Goal: Task Accomplishment & Management: Complete application form

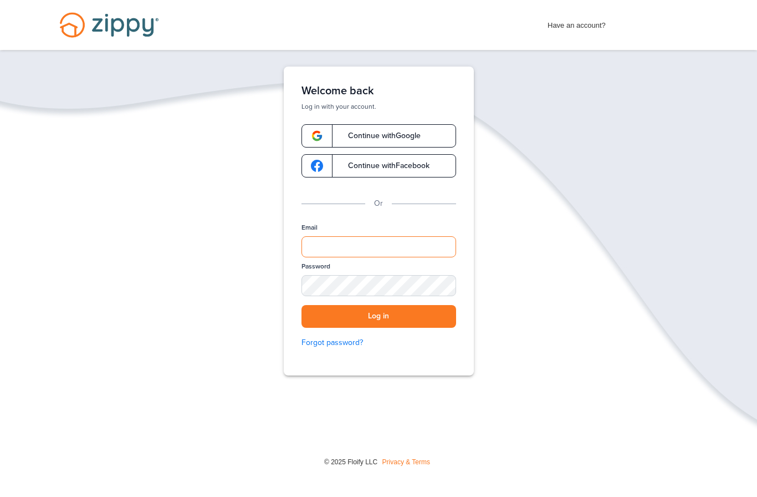
click at [316, 247] on input "Email" at bounding box center [379, 246] width 155 height 21
type input "**********"
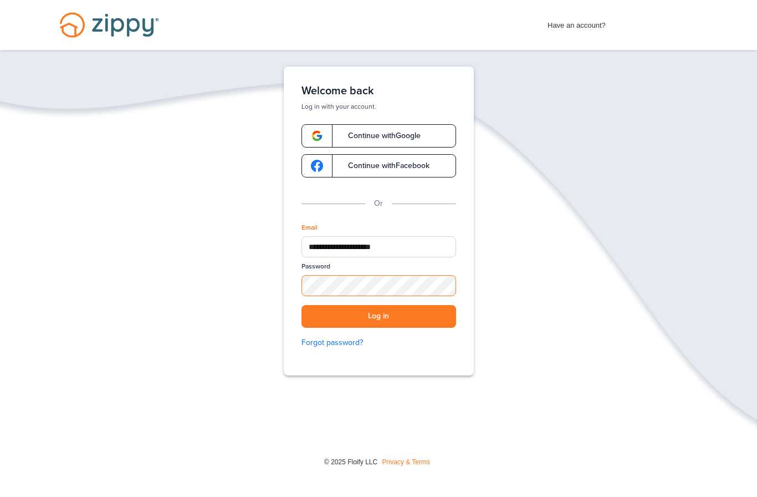
click at [379, 316] on button "Log in" at bounding box center [379, 316] width 155 height 23
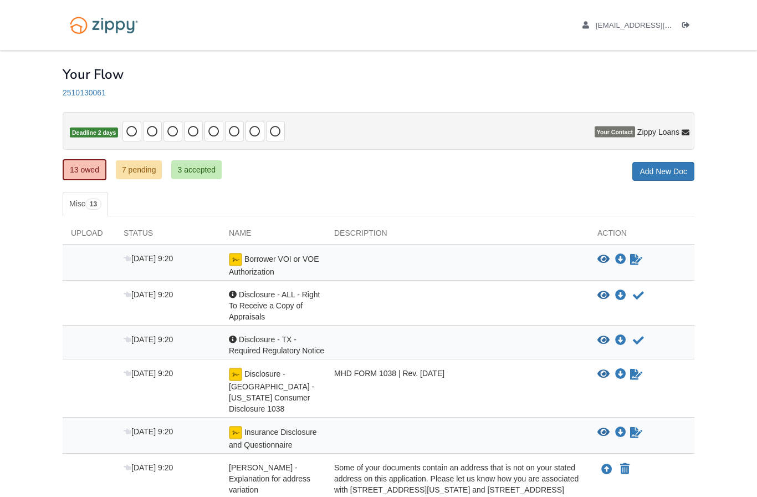
click at [635, 258] on icon "Sign Form" at bounding box center [636, 259] width 12 height 11
click at [633, 259] on icon "Waiting for your co-borrower to e-sign" at bounding box center [636, 259] width 12 height 11
click at [634, 258] on icon "Waiting for your co-borrower to e-sign" at bounding box center [636, 259] width 12 height 11
click at [270, 261] on span "Borrower VOI or VOE Authorization" at bounding box center [274, 265] width 90 height 22
click at [229, 253] on img at bounding box center [235, 259] width 13 height 13
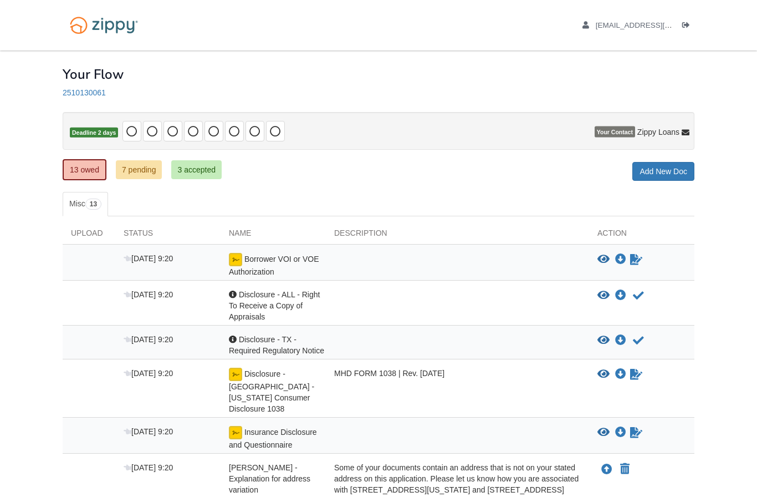
click at [252, 273] on span "Borrower VOI or VOE Authorization" at bounding box center [274, 265] width 90 height 22
click at [252, 272] on span "Borrower VOI or VOE Authorization" at bounding box center [274, 265] width 90 height 22
click at [273, 270] on span "Borrower VOI or VOE Authorization" at bounding box center [274, 265] width 90 height 22
click at [635, 427] on icon "Sign Form" at bounding box center [636, 432] width 12 height 11
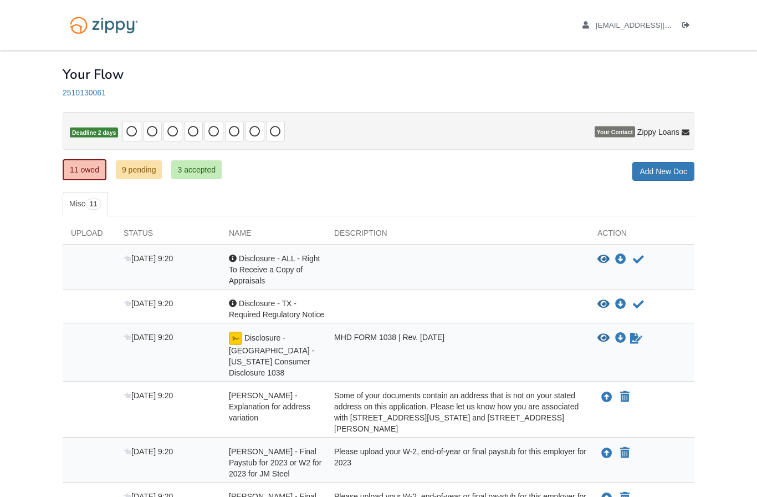
click at [629, 341] on link "Sign document" at bounding box center [636, 337] width 14 height 13
click at [639, 334] on icon "Waiting for your co-borrower to e-sign" at bounding box center [636, 338] width 12 height 11
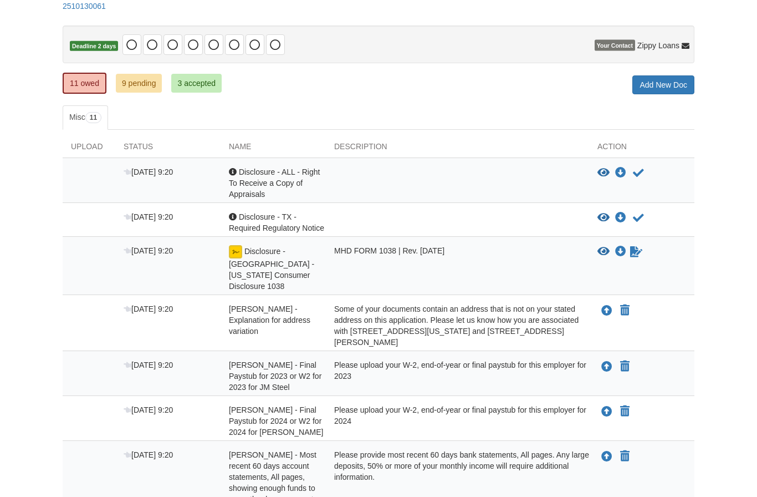
scroll to position [85, 0]
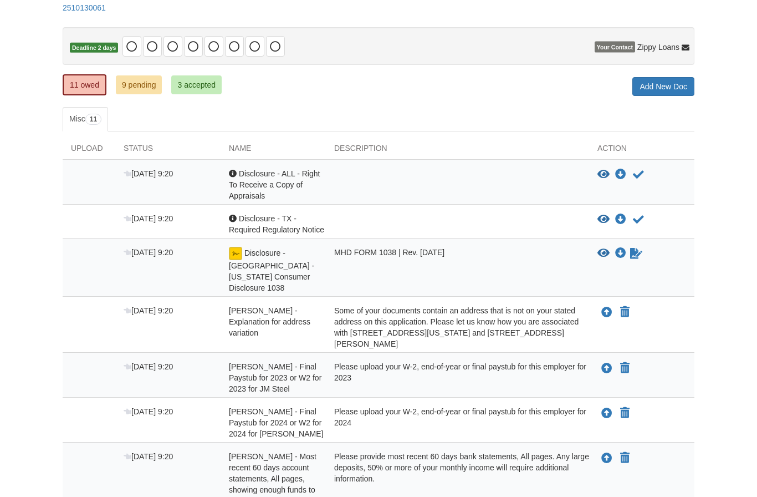
click at [632, 253] on icon "Waiting for your co-borrower to e-sign" at bounding box center [636, 253] width 12 height 11
click at [256, 256] on span "Disclosure - [GEOGRAPHIC_DATA] - [US_STATE] Consumer Disclosure 1038" at bounding box center [271, 270] width 85 height 44
click at [228, 259] on div "Disclosure - [GEOGRAPHIC_DATA] - [US_STATE] Consumer Disclosure 1038" at bounding box center [273, 270] width 105 height 47
click at [430, 262] on div "MHD FORM 1038 | Rev. [DATE]" at bounding box center [457, 269] width 263 height 47
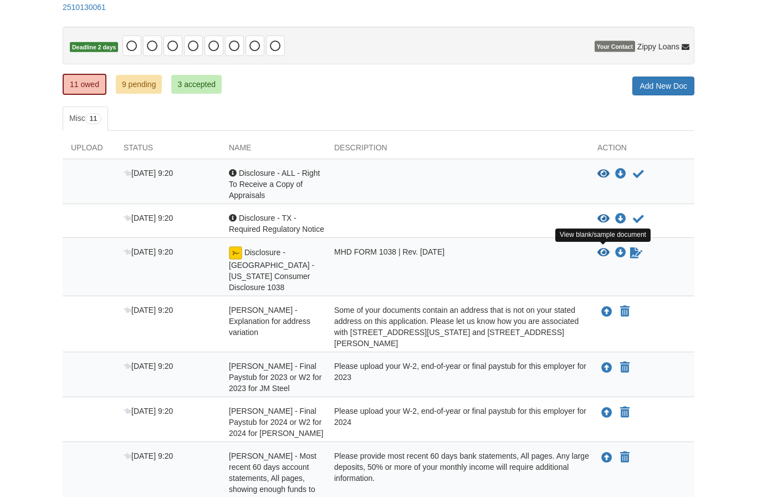
click at [602, 247] on icon "View Disclosure - TX - Texas Consumer Disclosure 1038" at bounding box center [604, 252] width 12 height 11
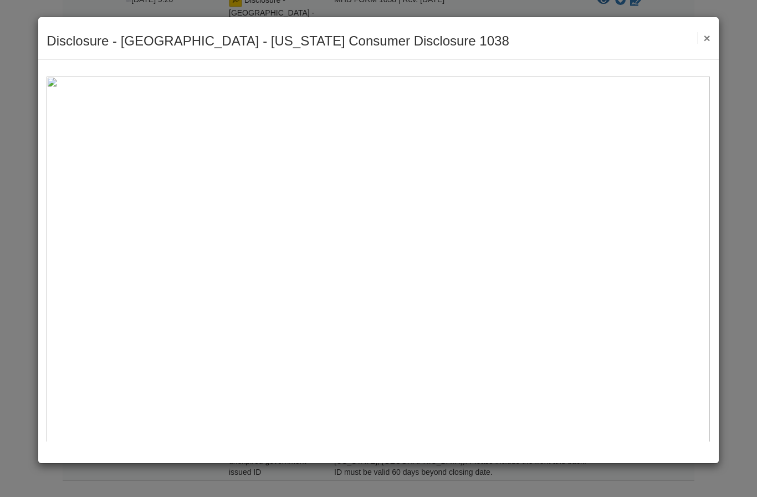
scroll to position [337, 0]
click at [710, 39] on button "×" at bounding box center [703, 38] width 13 height 12
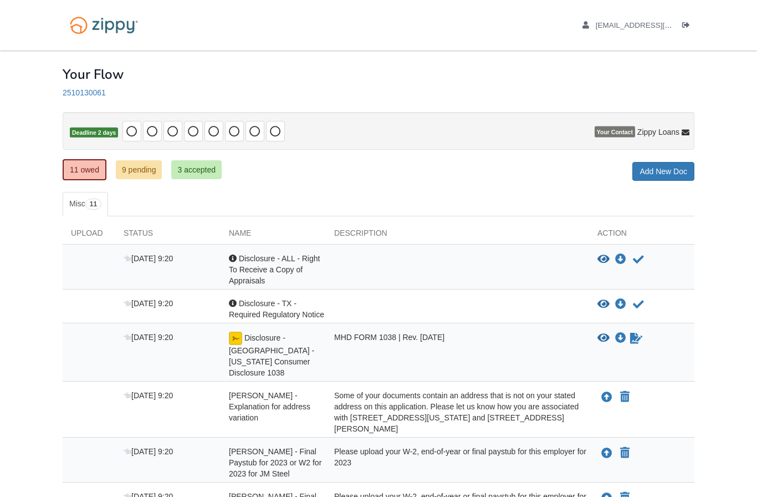
scroll to position [1, 0]
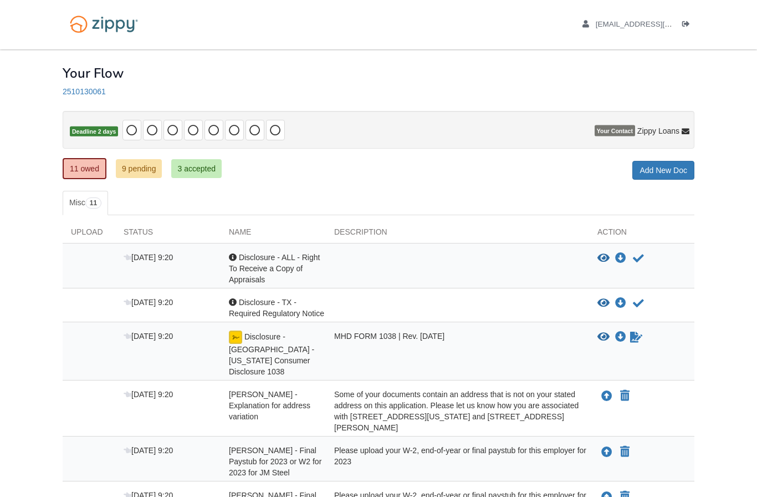
click at [641, 333] on icon "Waiting for your co-borrower to e-sign" at bounding box center [636, 336] width 12 height 11
click at [633, 331] on icon "Waiting for your co-borrower to e-sign" at bounding box center [636, 336] width 12 height 11
click at [634, 334] on icon "Waiting for your co-borrower to e-sign" at bounding box center [636, 336] width 12 height 11
click at [634, 331] on icon "Waiting for your co-borrower to e-sign" at bounding box center [636, 336] width 12 height 11
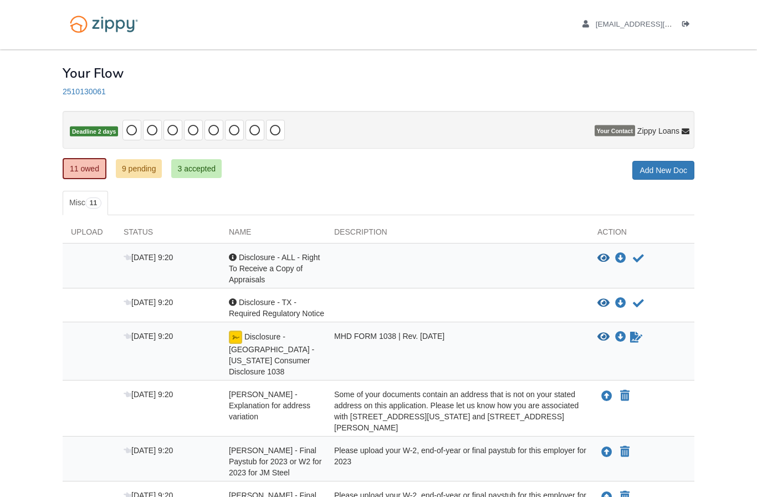
click at [634, 331] on icon "Waiting for your co-borrower to e-sign" at bounding box center [636, 336] width 12 height 11
click at [134, 167] on link "9 pending" at bounding box center [139, 168] width 47 height 19
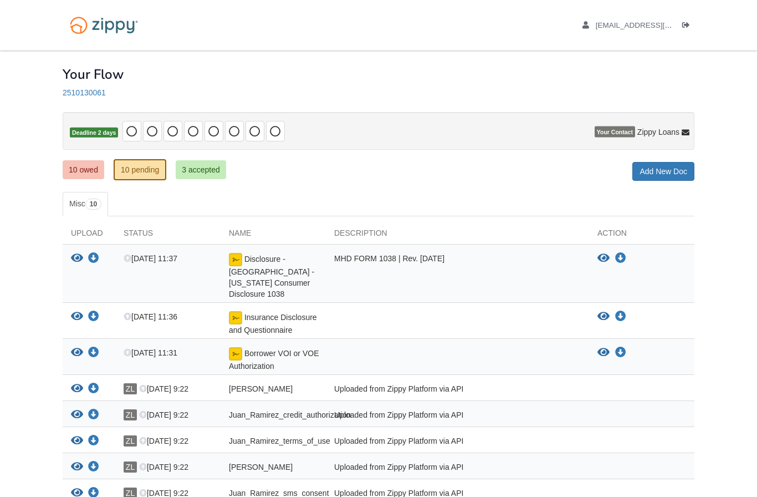
click at [85, 169] on link "10 owed" at bounding box center [84, 169] width 42 height 19
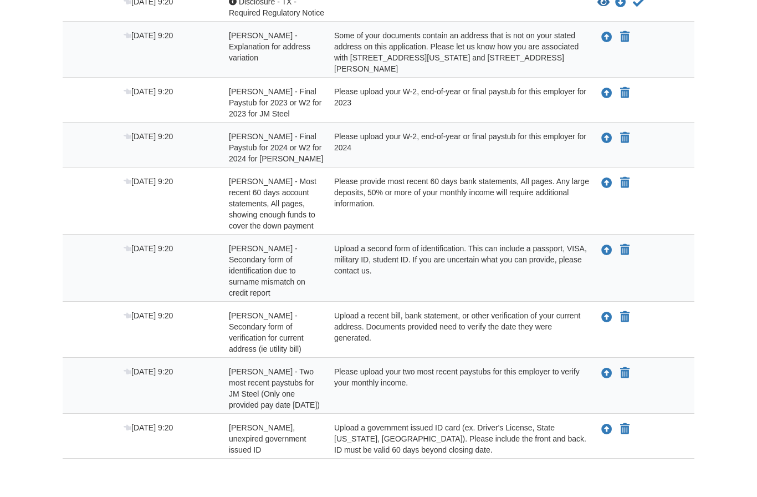
scroll to position [301, 0]
click at [601, 422] on button "Upload your document" at bounding box center [606, 429] width 13 height 14
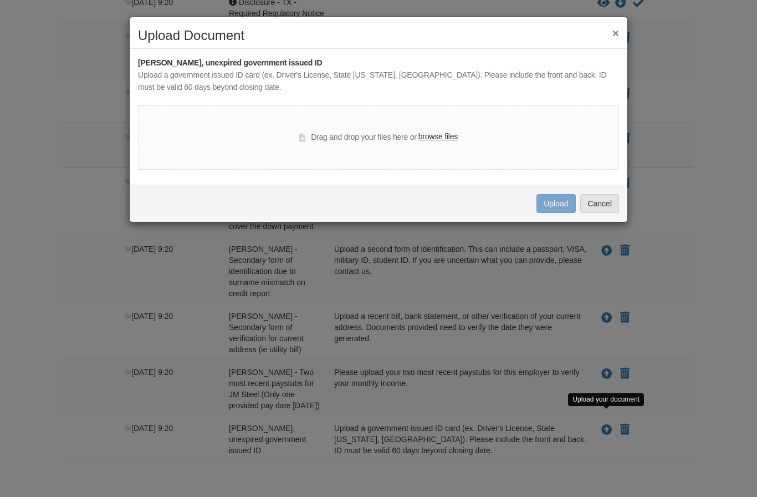
click at [437, 135] on label "browse files" at bounding box center [437, 137] width 39 height 12
click at [0, 0] on input "browse files" at bounding box center [0, 0] width 0 height 0
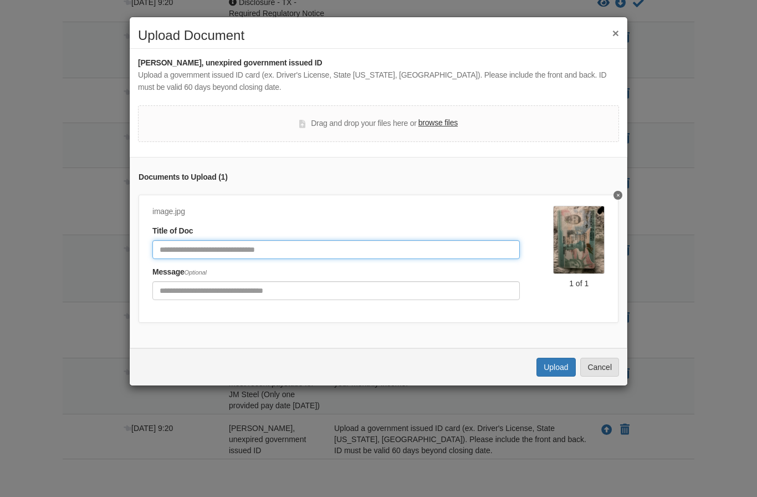
click at [202, 248] on input "Document Title" at bounding box center [335, 249] width 367 height 19
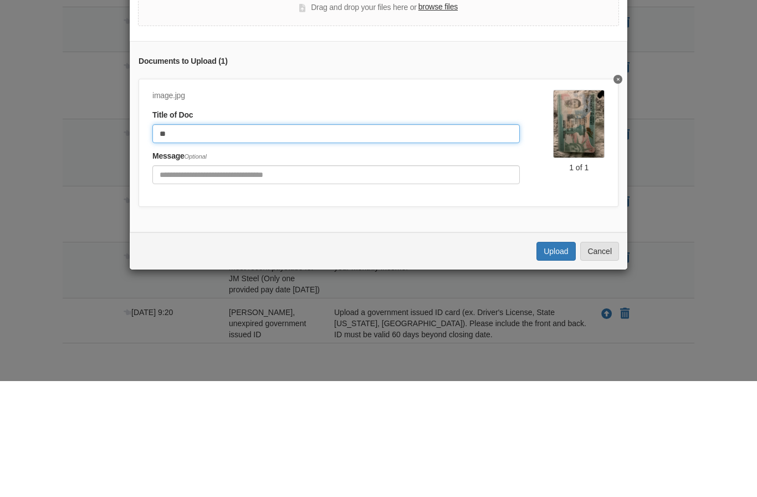
type input "*"
type input "**********"
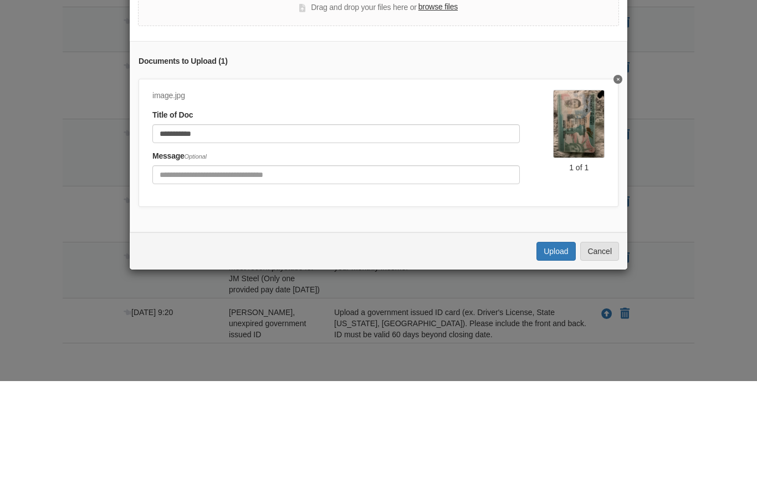
click at [553, 358] on button "Upload" at bounding box center [556, 367] width 39 height 19
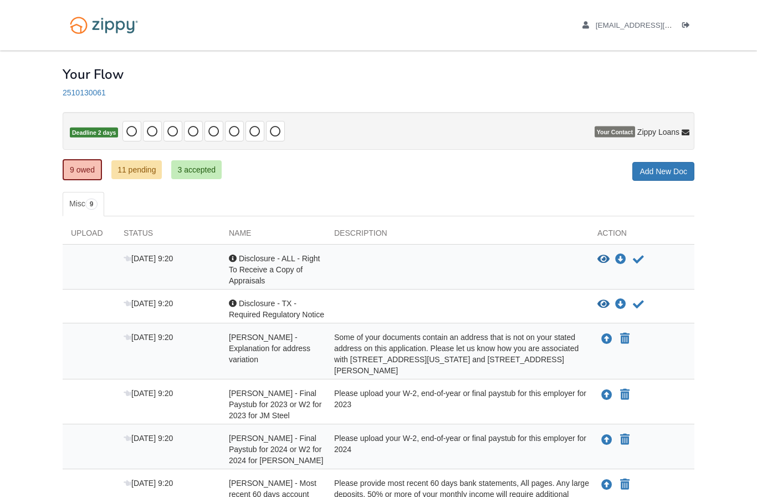
scroll to position [295, 0]
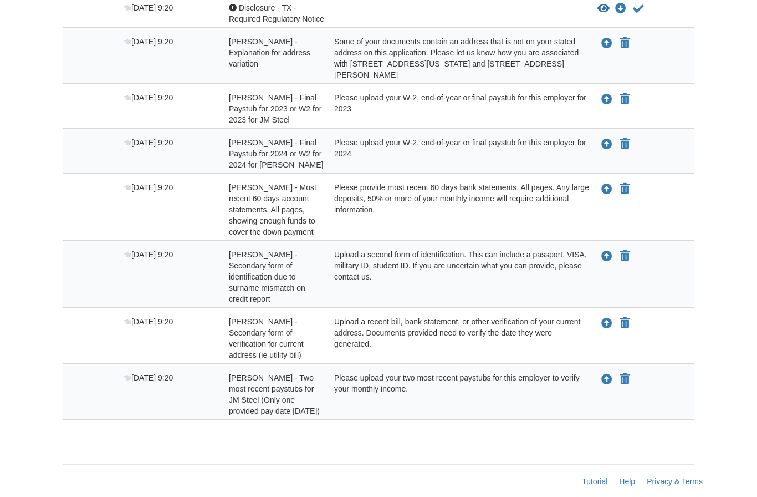
click at [27, 435] on body "[EMAIL_ADDRESS][DOMAIN_NAME] Logout" at bounding box center [378, 107] width 757 height 804
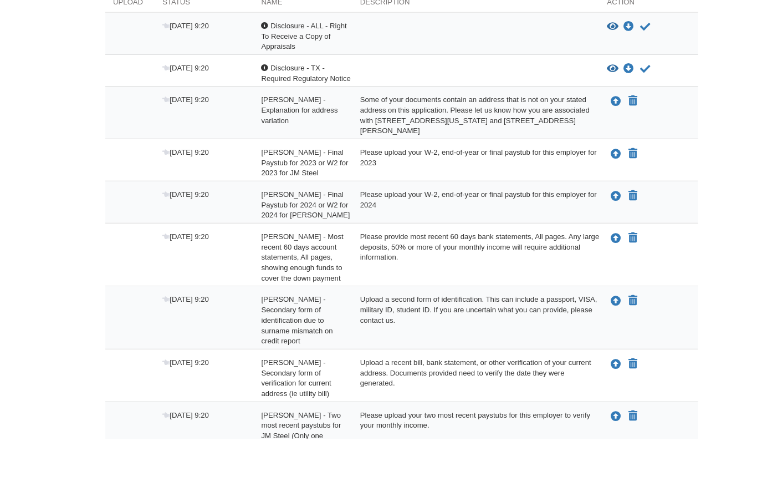
scroll to position [234, 0]
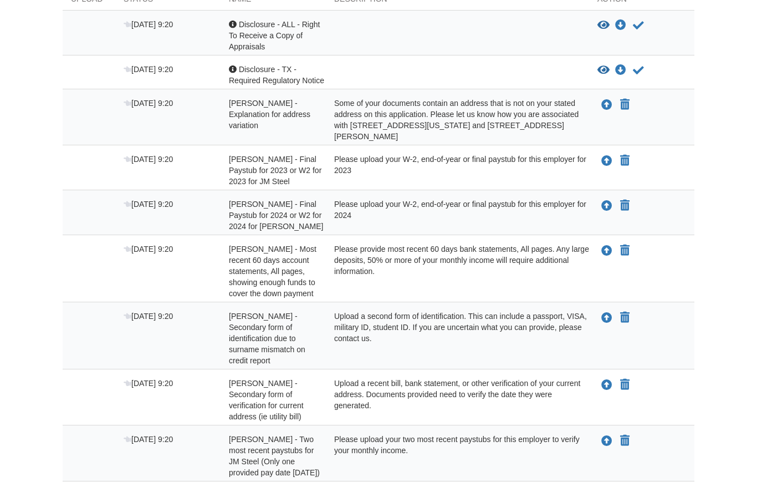
click at [22, 10] on body "[EMAIL_ADDRESS][DOMAIN_NAME] Logout" at bounding box center [378, 168] width 757 height 804
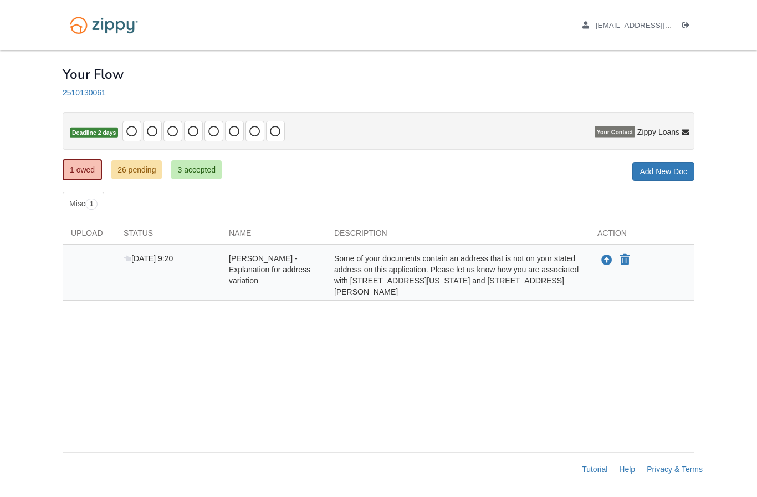
scroll to position [39, 0]
click at [746, 309] on body "[EMAIL_ADDRESS][DOMAIN_NAME] Logout" at bounding box center [378, 248] width 757 height 497
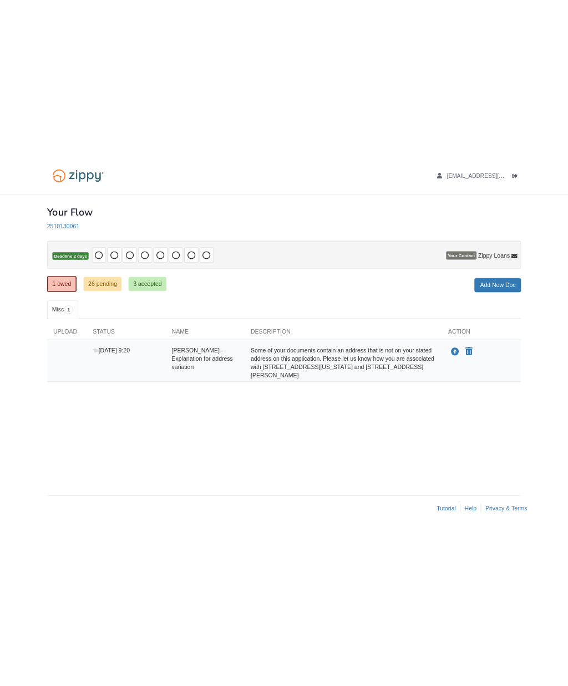
scroll to position [0, 0]
